Goal: Task Accomplishment & Management: Use online tool/utility

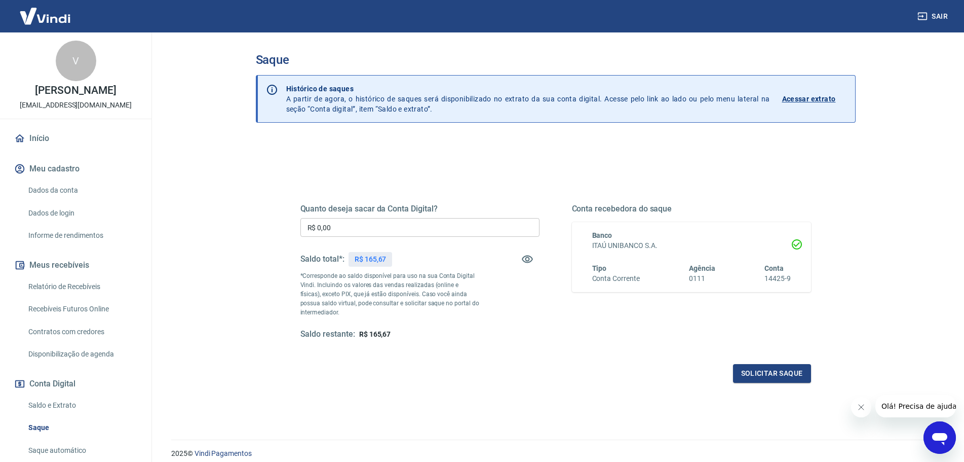
click at [400, 224] on input "R$ 0,00" at bounding box center [420, 227] width 239 height 19
click at [401, 224] on input "R$ 0,00" at bounding box center [420, 227] width 239 height 19
type input "R$ 165,67"
click at [810, 377] on button "Solicitar saque" at bounding box center [772, 373] width 78 height 19
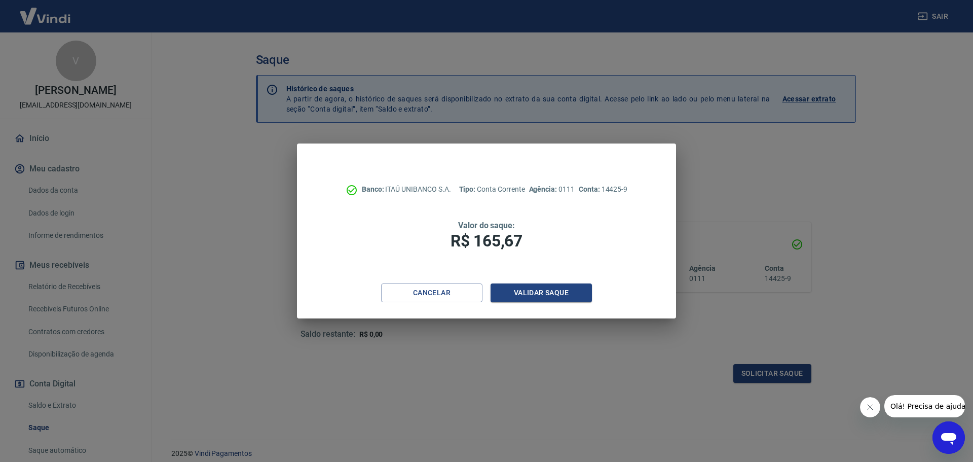
click at [543, 304] on div "Cancelar Validar saque" at bounding box center [486, 300] width 379 height 35
click at [548, 292] on button "Validar saque" at bounding box center [541, 292] width 101 height 19
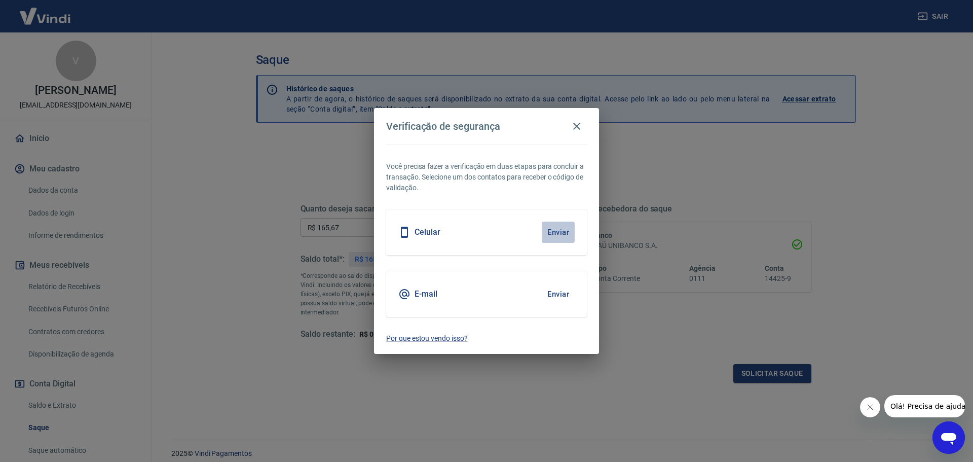
click at [566, 226] on button "Enviar" at bounding box center [558, 231] width 33 height 21
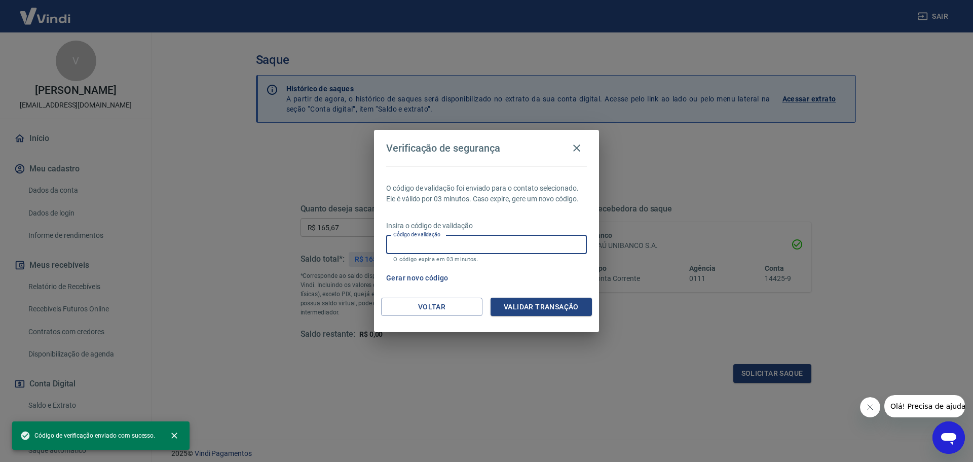
click at [476, 245] on input "Código de validação" at bounding box center [486, 244] width 201 height 19
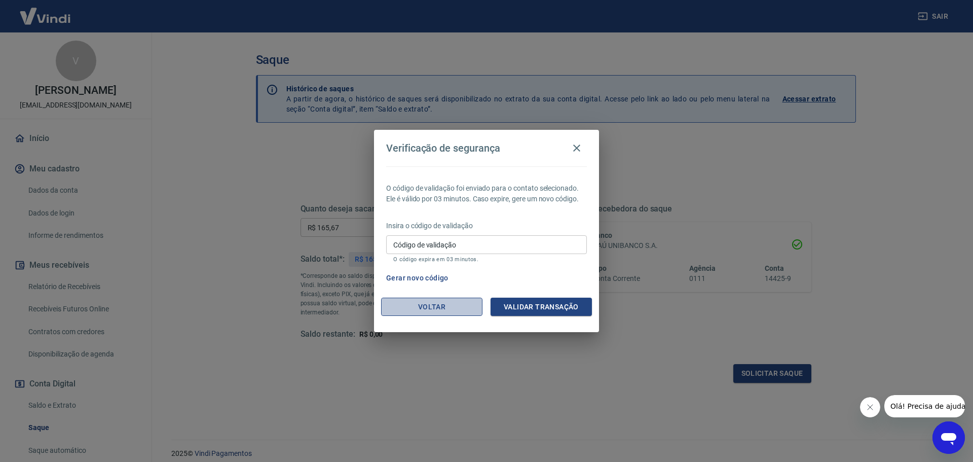
click at [429, 306] on button "Voltar" at bounding box center [431, 306] width 101 height 19
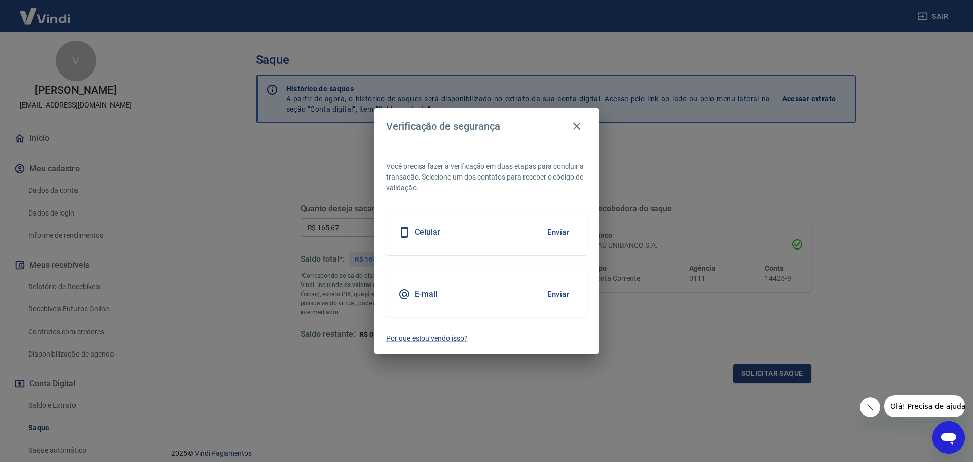
click at [563, 297] on button "Enviar" at bounding box center [558, 293] width 33 height 21
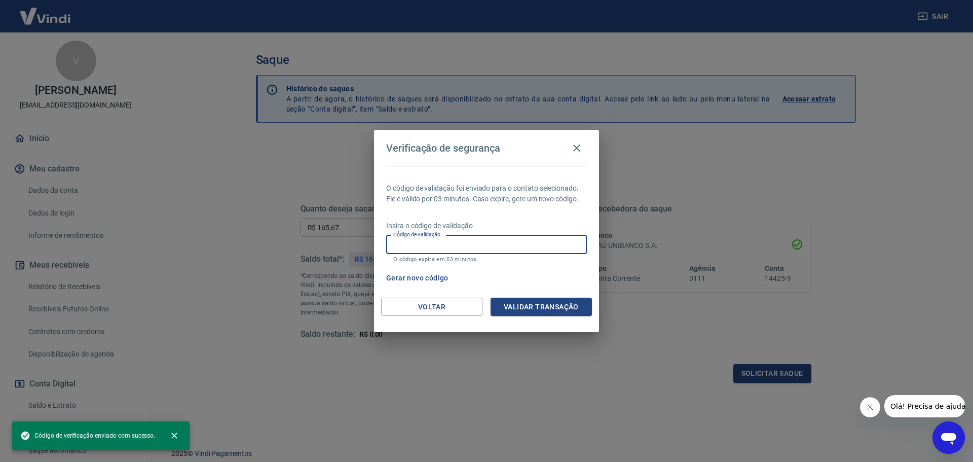
click at [483, 240] on input "Código de validação" at bounding box center [486, 244] width 201 height 19
paste input "319254"
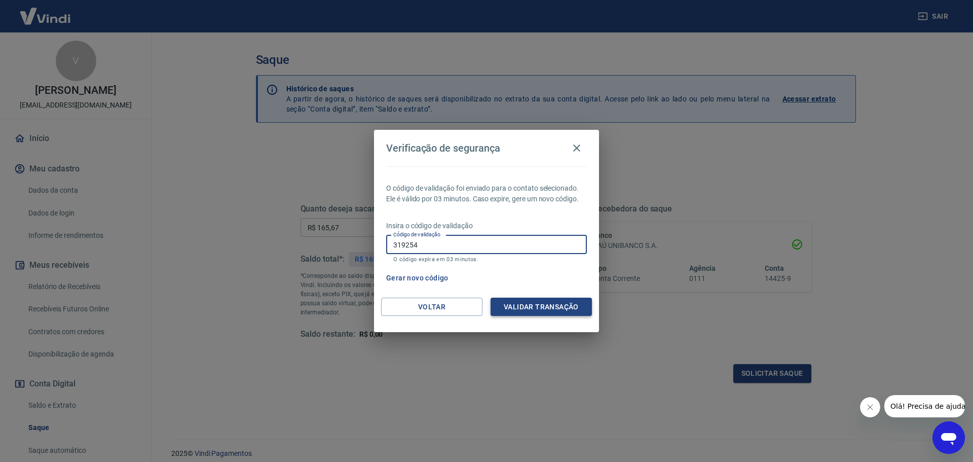
type input "319254"
click at [521, 308] on button "Validar transação" at bounding box center [541, 306] width 101 height 19
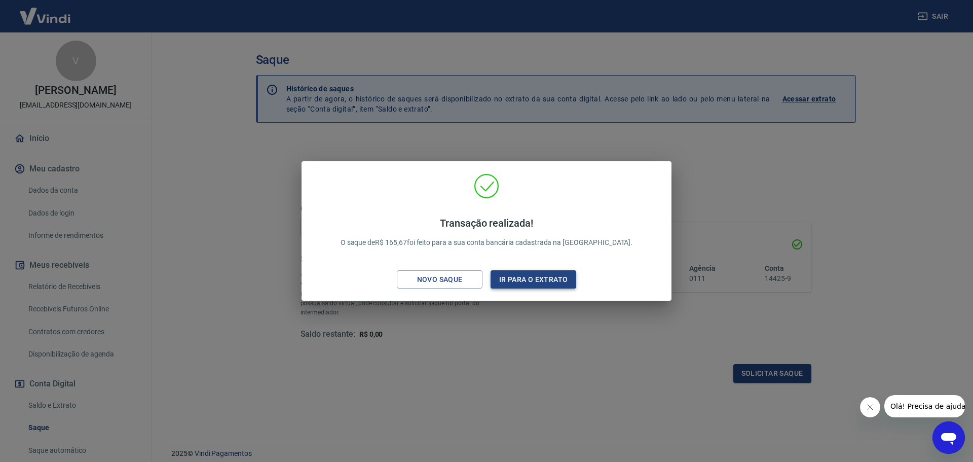
click at [513, 282] on button "Ir para o extrato" at bounding box center [534, 279] width 86 height 19
